Goal: Information Seeking & Learning: Understand process/instructions

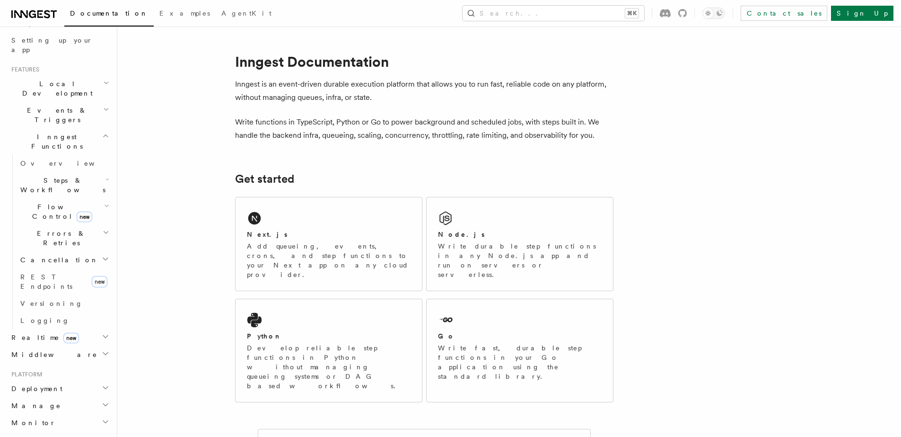
scroll to position [232, 0]
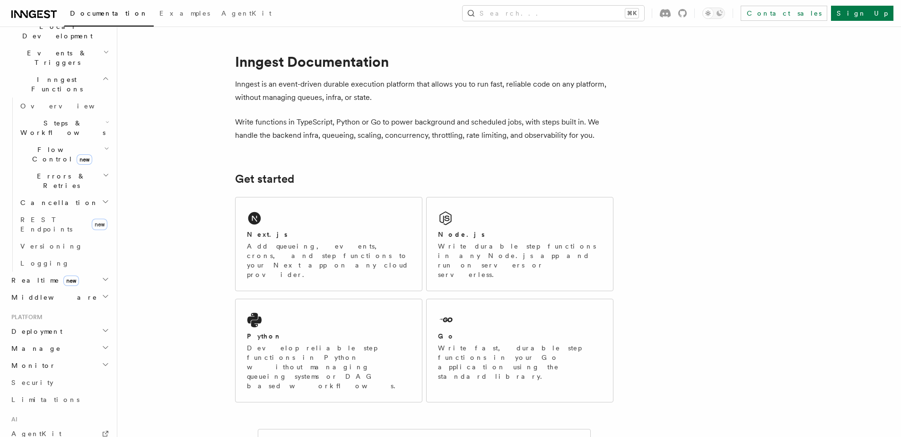
click at [63, 323] on h2 "Deployment" at bounding box center [60, 331] width 104 height 17
click at [65, 340] on link "Overview" at bounding box center [64, 348] width 95 height 17
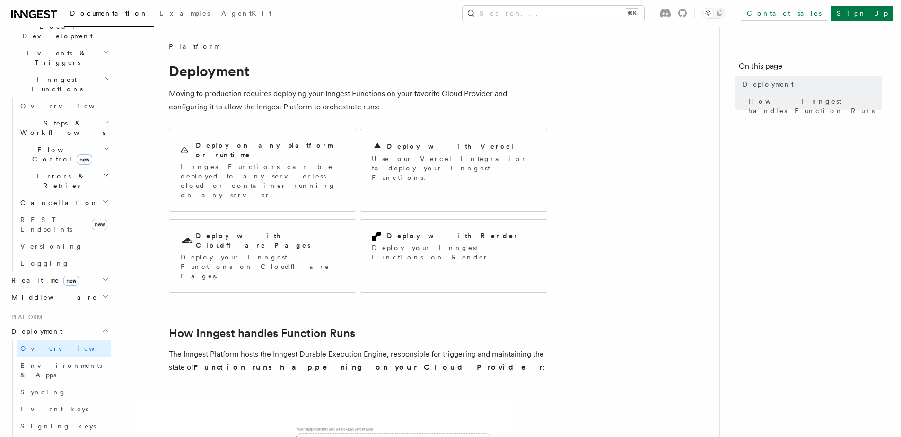
click at [240, 102] on p "Moving to production requires deploying your Inngest Functions on your favorite…" at bounding box center [358, 100] width 378 height 26
click at [246, 103] on p "Moving to production requires deploying your Inngest Functions on your favorite…" at bounding box center [358, 100] width 378 height 26
click at [246, 105] on p "Moving to production requires deploying your Inngest Functions on your favorite…" at bounding box center [358, 100] width 378 height 26
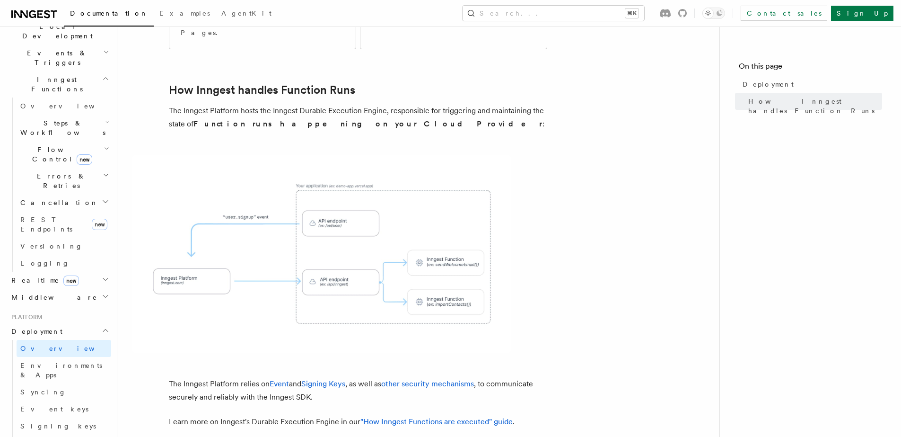
scroll to position [312, 0]
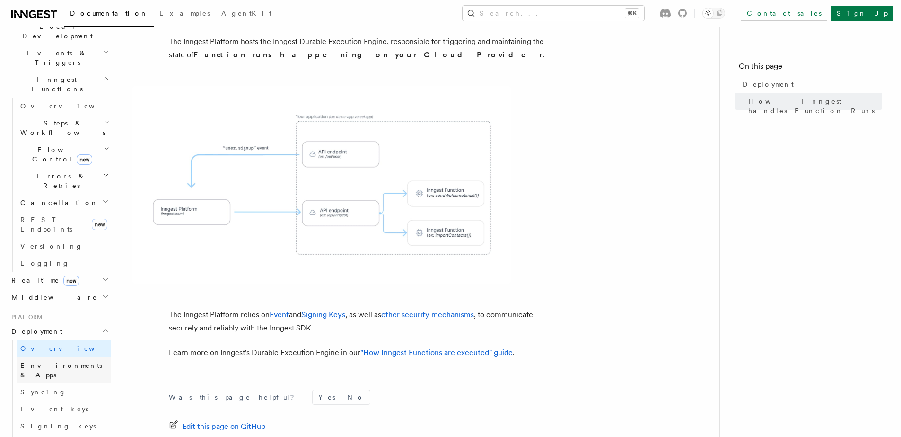
click at [69, 357] on link "Environments & Apps" at bounding box center [64, 370] width 95 height 26
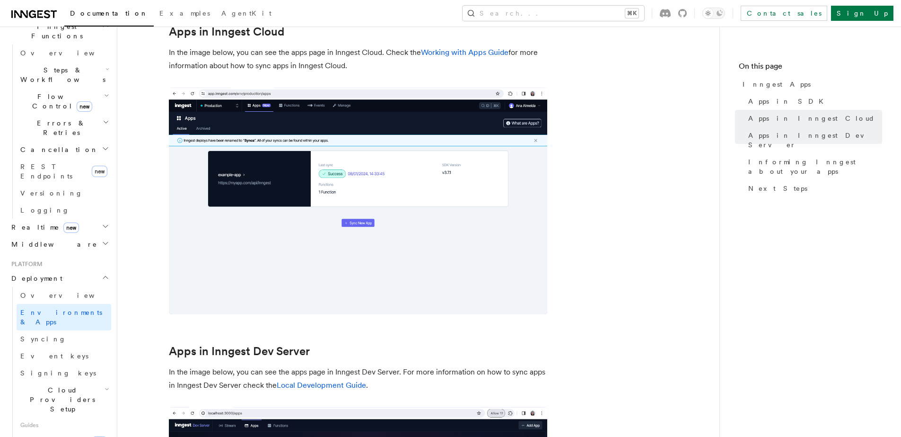
scroll to position [294, 0]
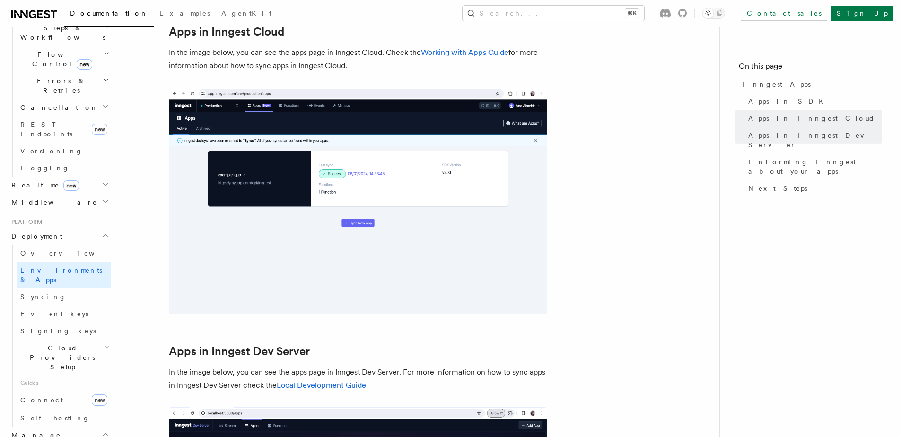
scroll to position [412, 0]
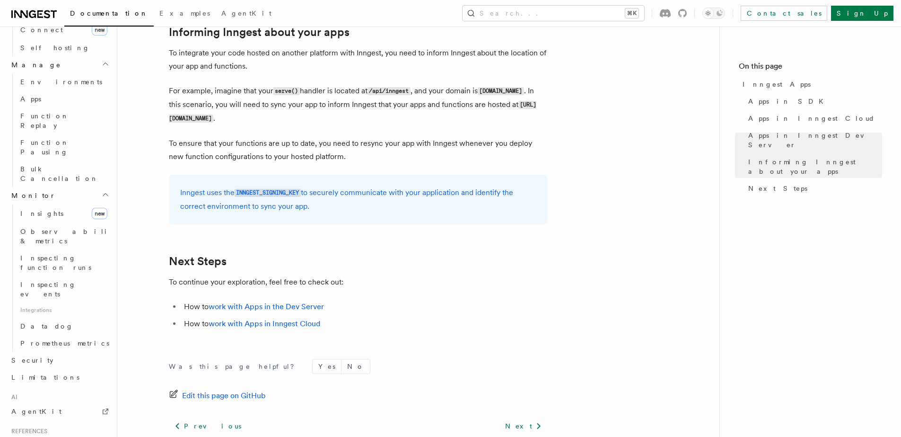
scroll to position [1449, 0]
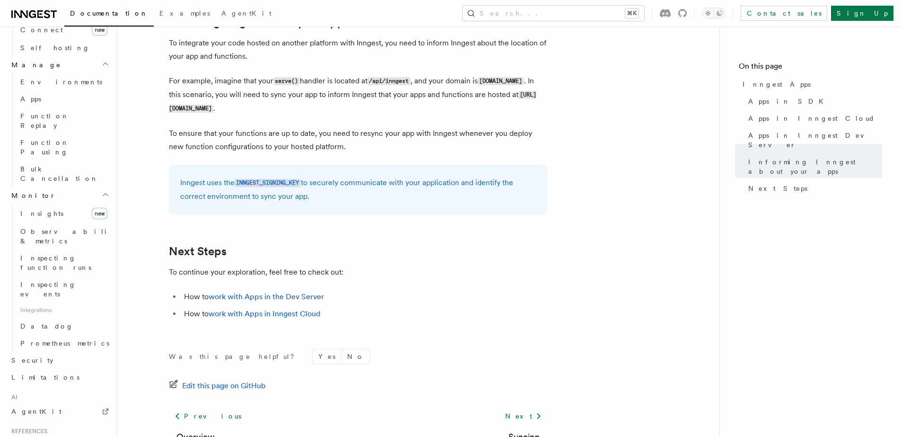
click at [434, 291] on li "How to work with Apps in the Dev Server" at bounding box center [364, 296] width 366 height 13
click at [723, 203] on nav "On this page Inngest Apps Apps in SDK Apps in Inngest Cloud Apps in Inngest Dev…" at bounding box center [810, 231] width 182 height 410
